Goal: Transaction & Acquisition: Purchase product/service

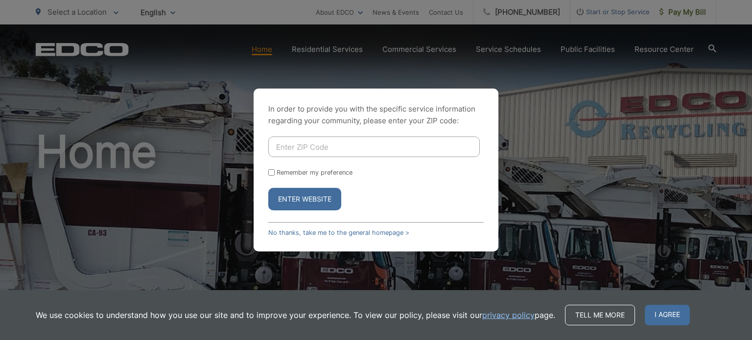
click at [465, 148] on input "Enter ZIP Code" at bounding box center [374, 147] width 212 height 21
type input "90275"
click at [270, 174] on input "Remember my preference" at bounding box center [271, 172] width 6 height 6
checkbox input "true"
click at [305, 201] on button "Enter Website" at bounding box center [304, 199] width 73 height 23
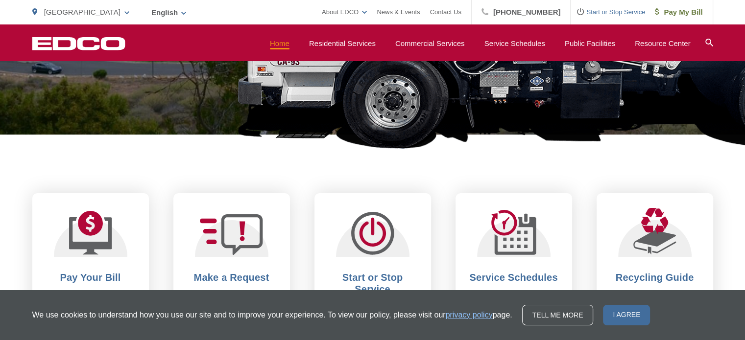
scroll to position [343, 0]
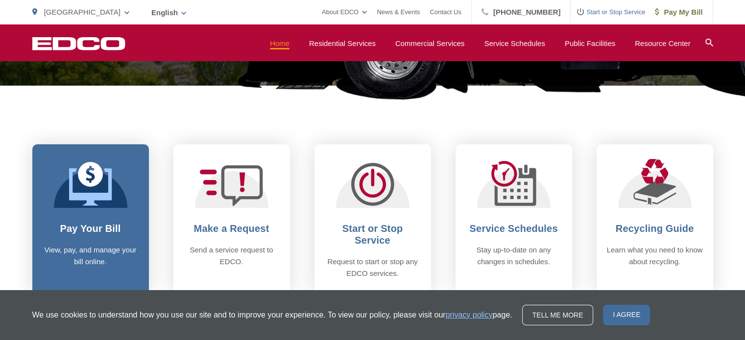
click at [80, 226] on h2 "Pay Your Bill" at bounding box center [90, 229] width 97 height 12
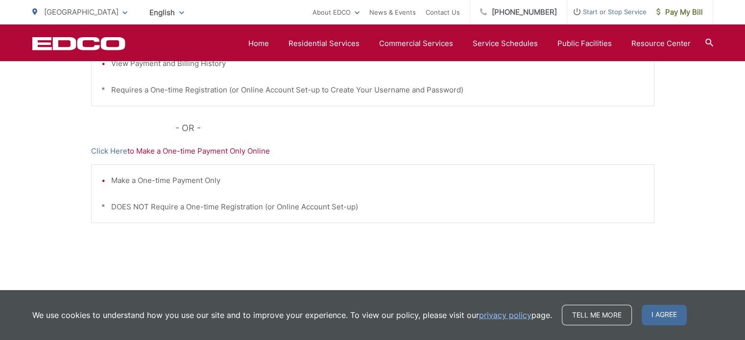
scroll to position [355, 0]
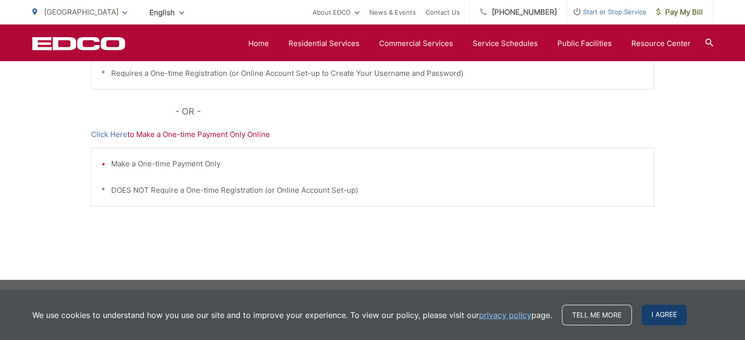
click at [664, 315] on span "I agree" at bounding box center [663, 315] width 45 height 21
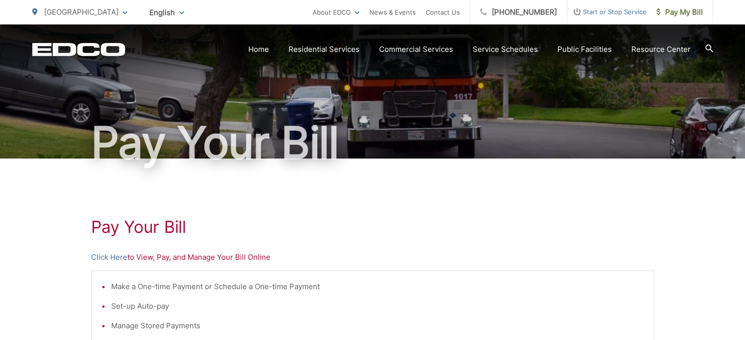
scroll to position [147, 0]
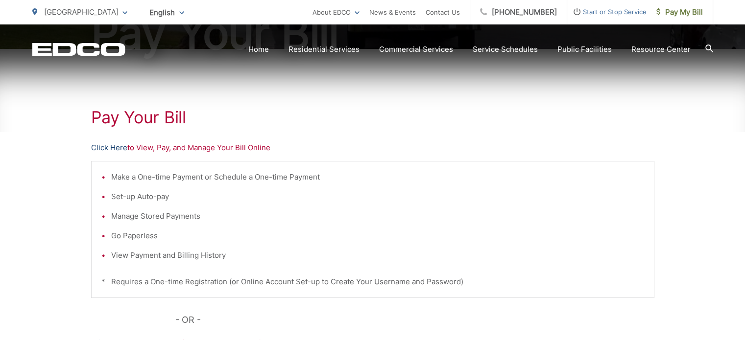
click at [104, 146] on link "Click Here" at bounding box center [109, 148] width 36 height 12
